Goal: Navigation & Orientation: Find specific page/section

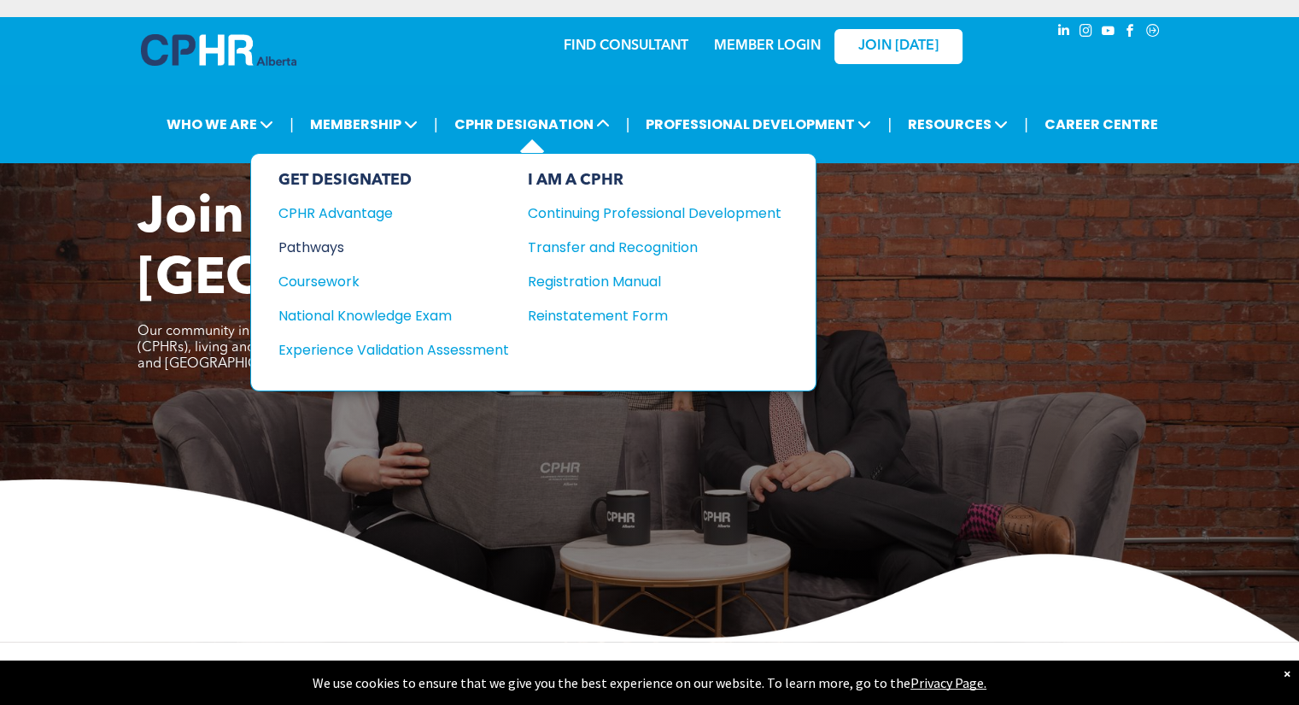
click at [338, 243] on div "Pathways" at bounding box center [382, 247] width 208 height 21
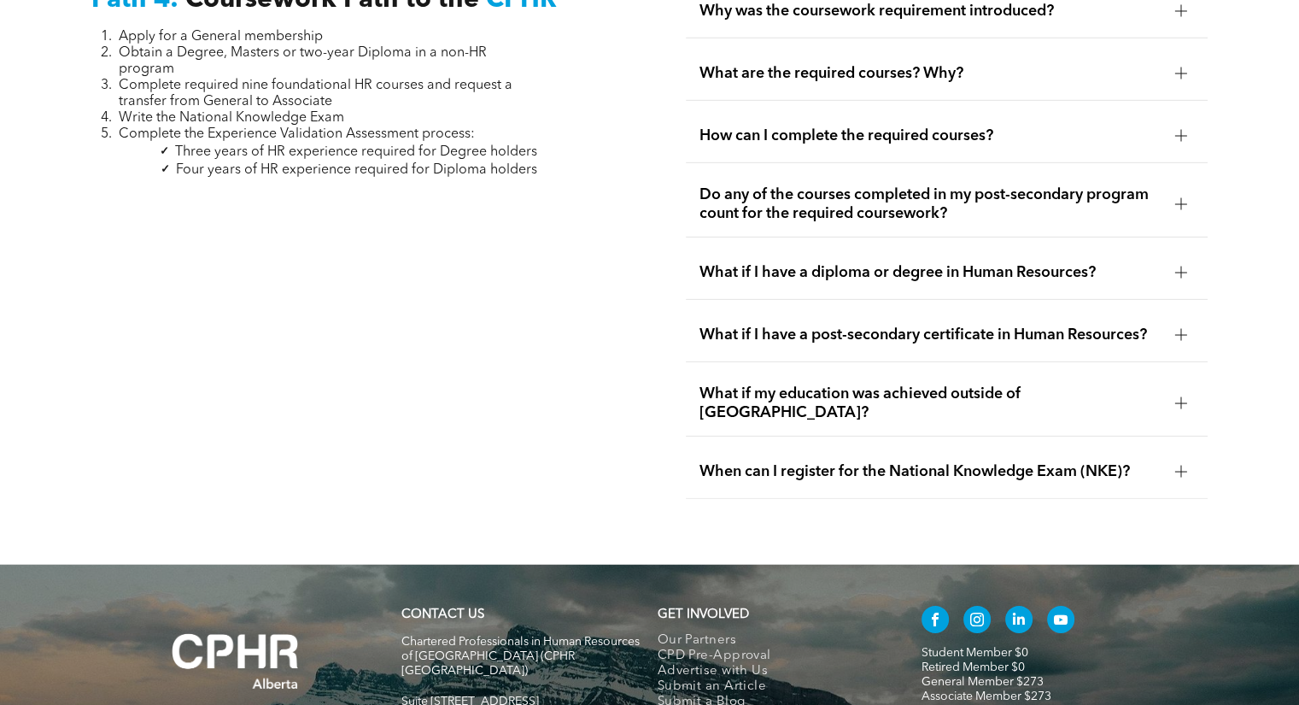
scroll to position [5081, 0]
